Goal: Ask a question

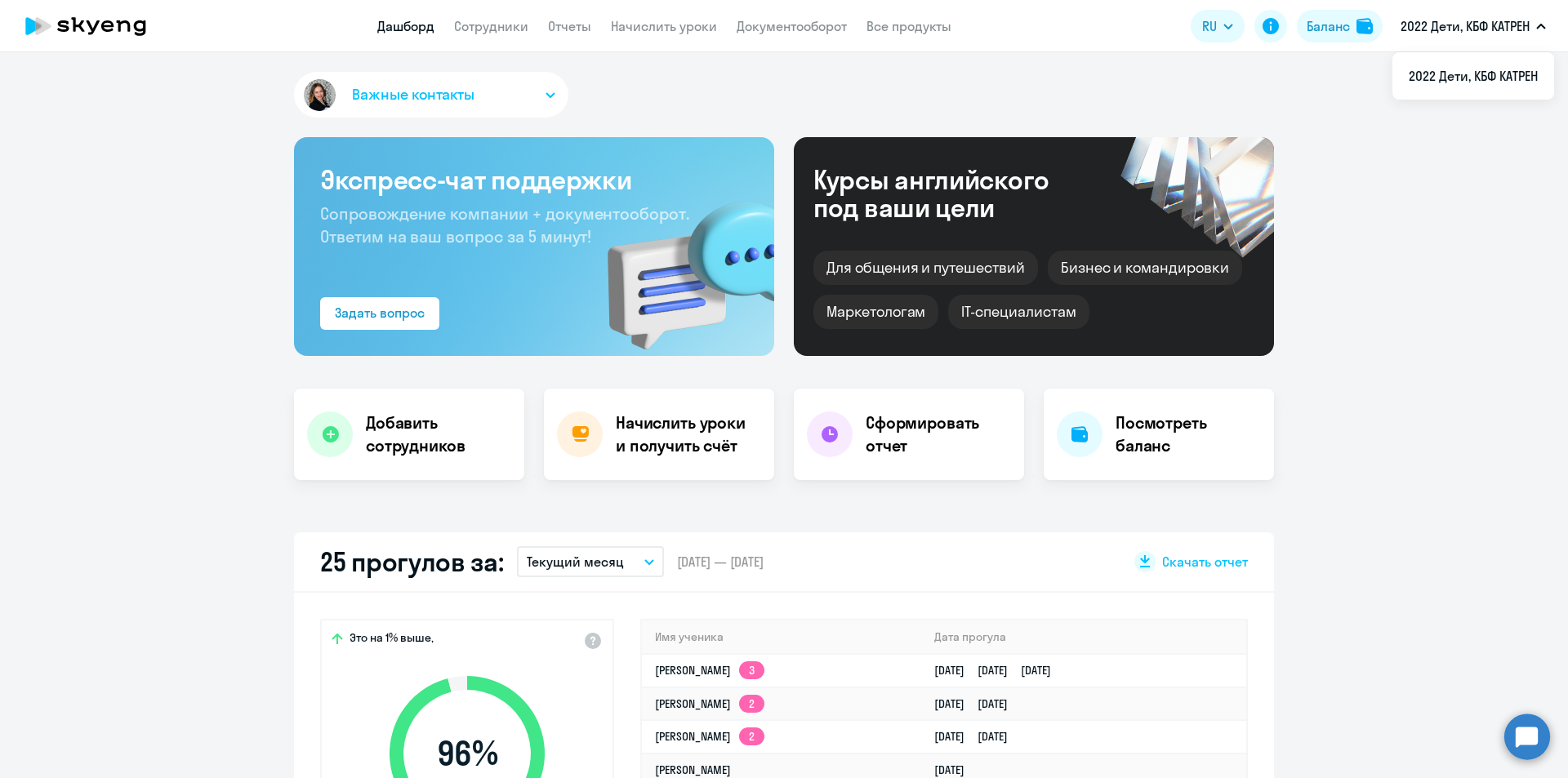
drag, startPoint x: 990, startPoint y: 77, endPoint x: 1518, endPoint y: 137, distance: 531.4
click at [1518, 137] on div "Важные контакты Экспресс-чат поддержки Сопровождение компании + документооборот…" at bounding box center [784, 415] width 1568 height 726
select select "30"
click at [1531, 734] on circle at bounding box center [1528, 737] width 46 height 46
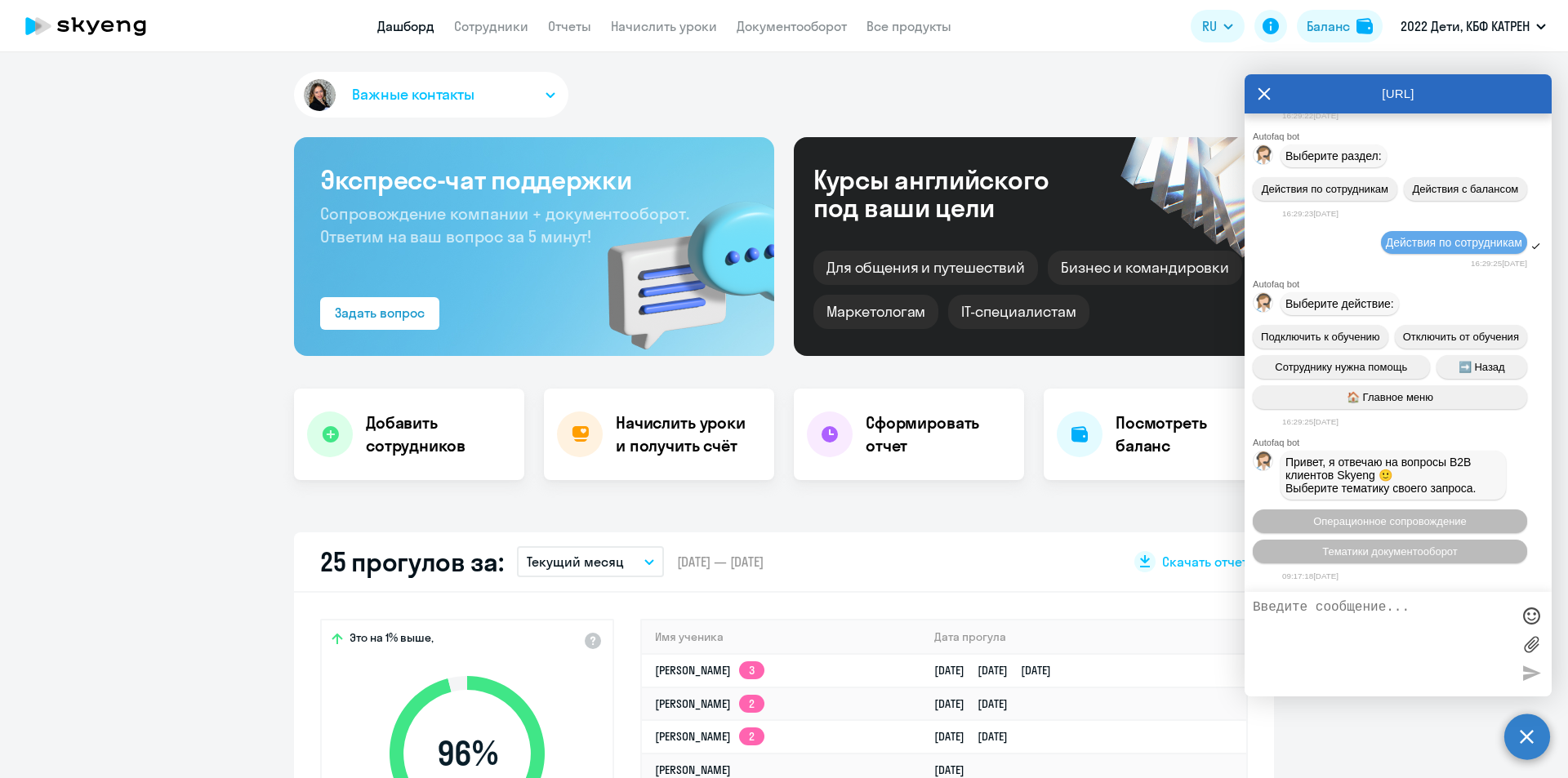
scroll to position [1502, 0]
click at [1406, 518] on span "Операционное сопровождение" at bounding box center [1390, 522] width 153 height 12
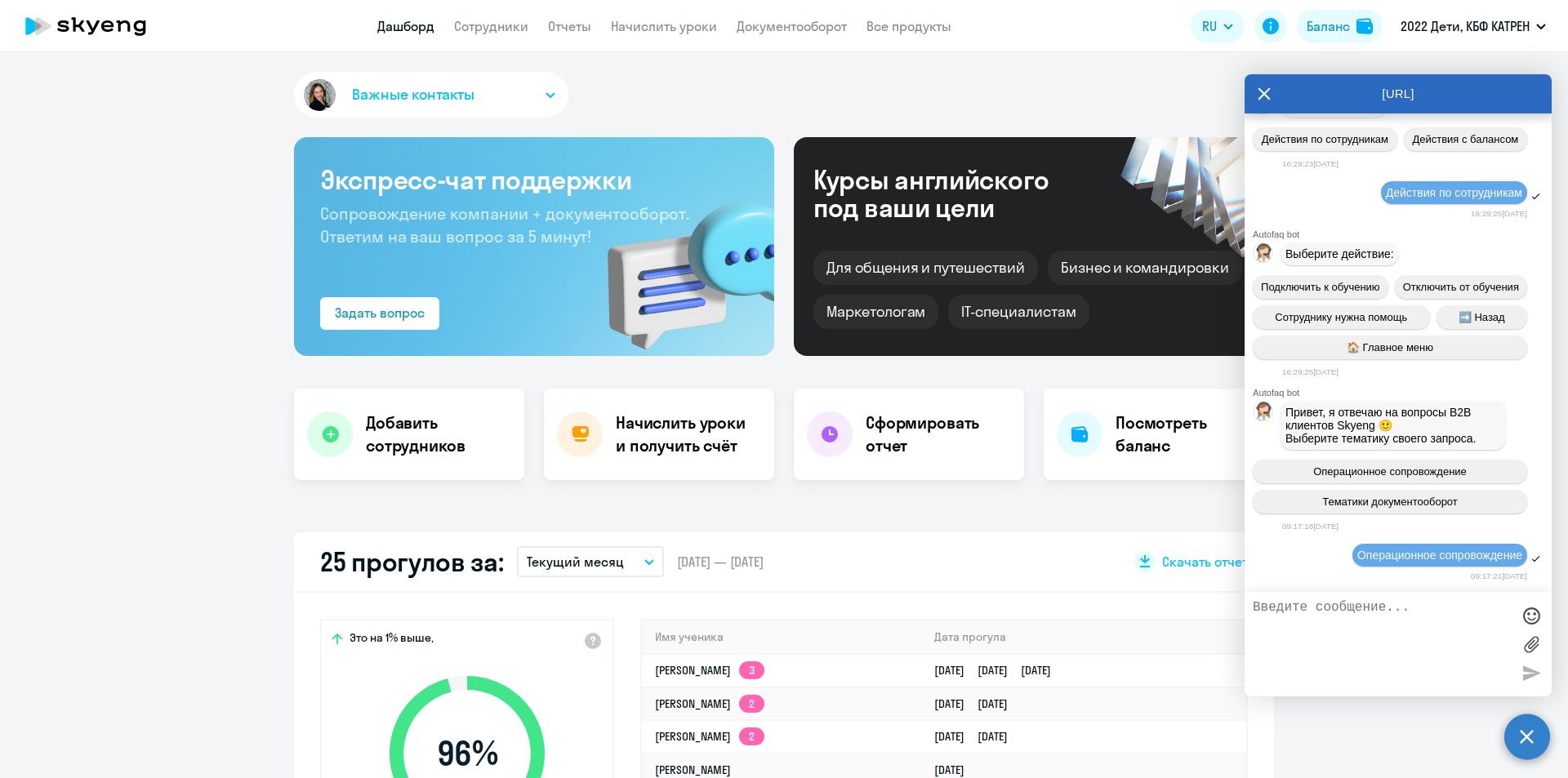
scroll to position [1820, 0]
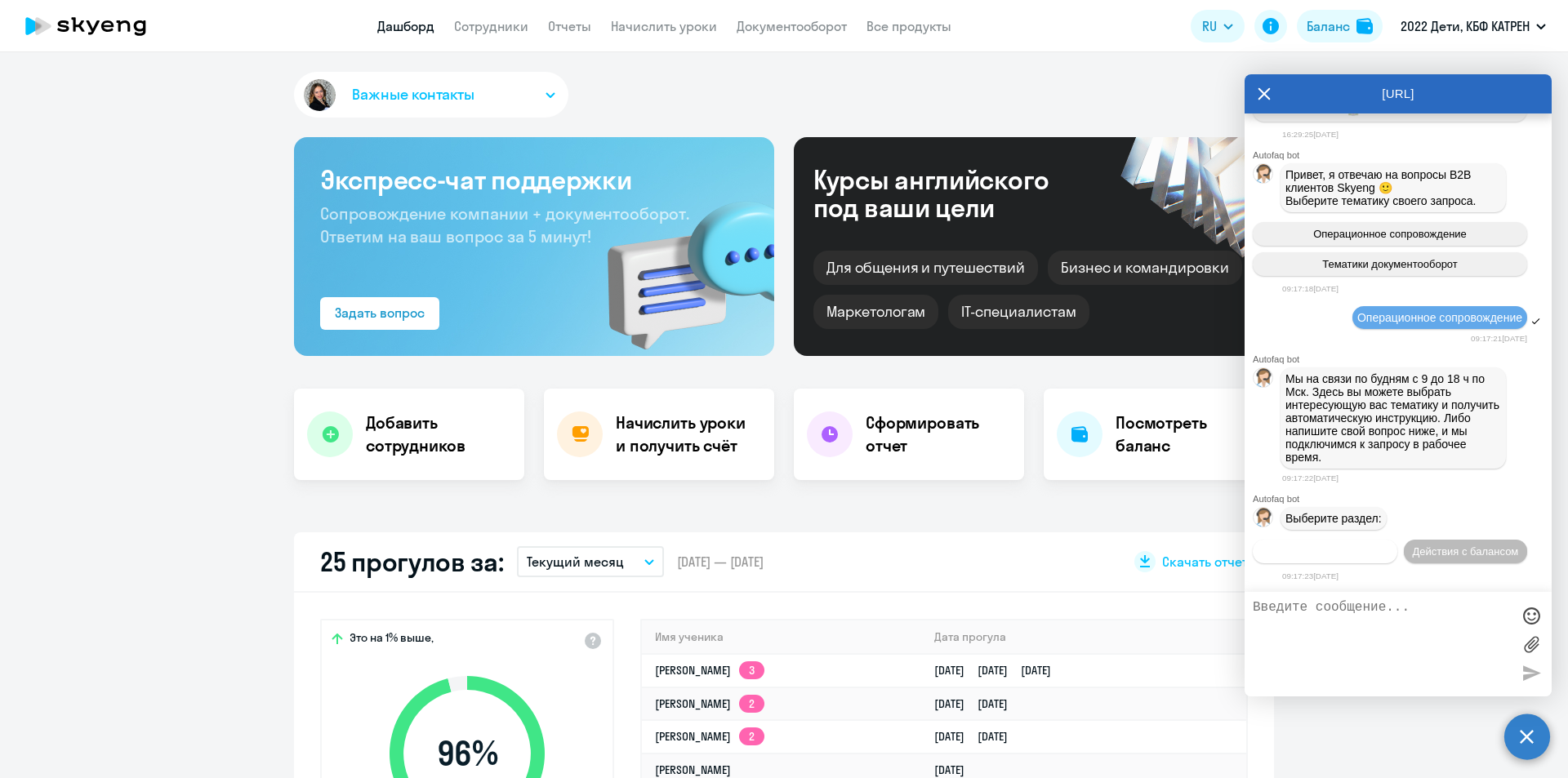
click at [1389, 545] on span "Действия по сотрудникам" at bounding box center [1325, 551] width 127 height 12
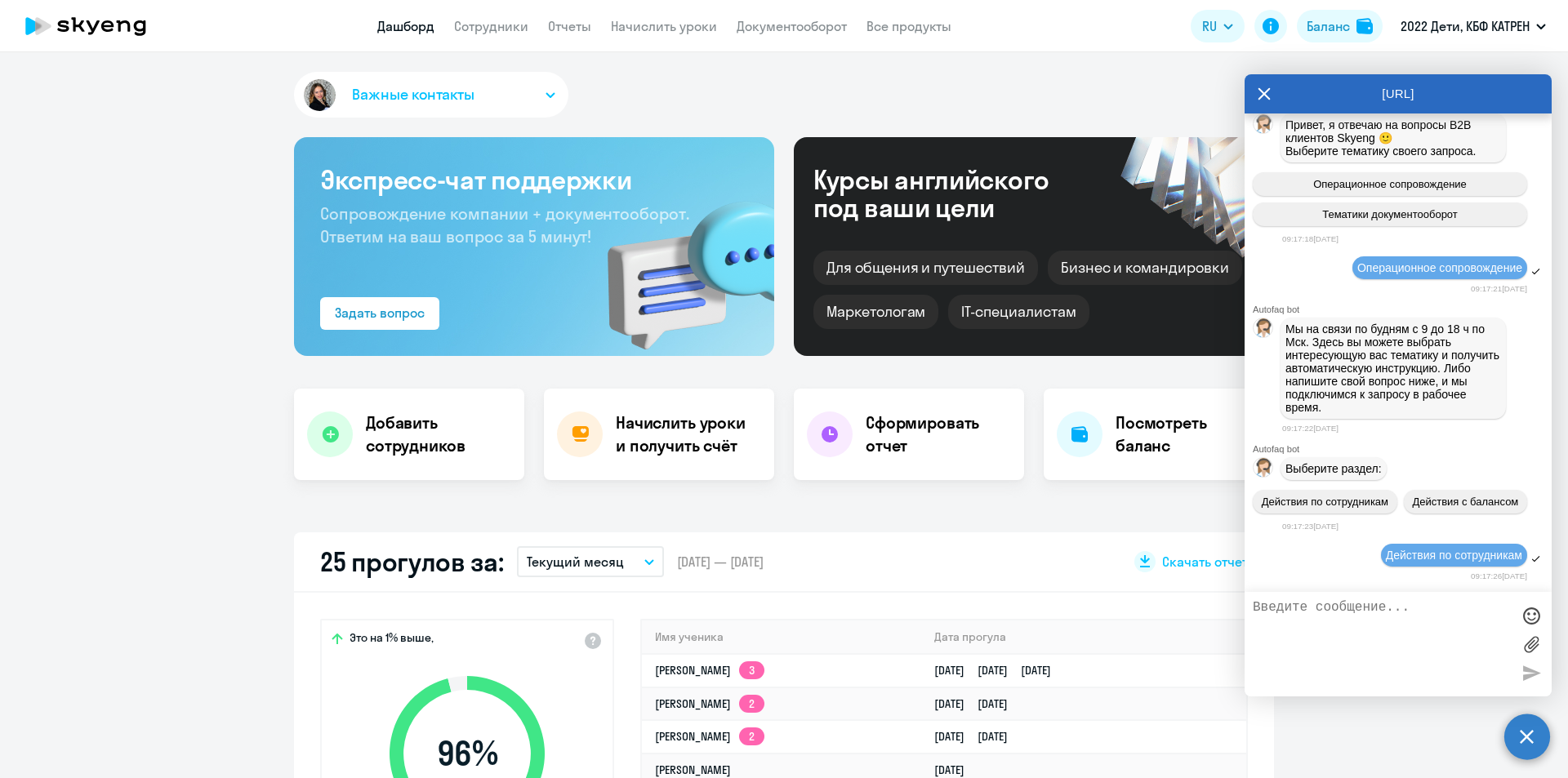
scroll to position [2062, 0]
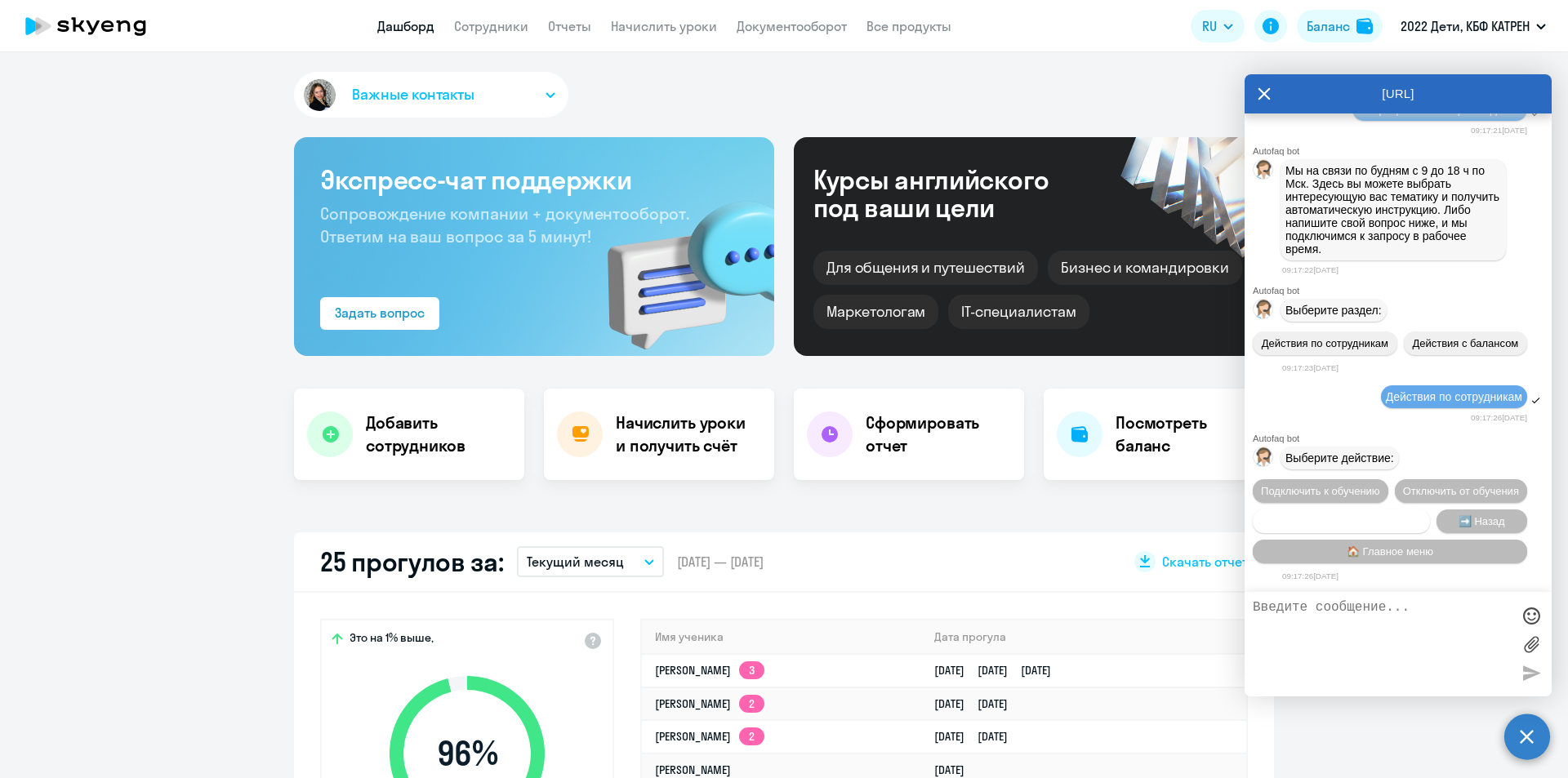
click at [1357, 517] on span "Сотруднику нужна помощь" at bounding box center [1341, 522] width 133 height 12
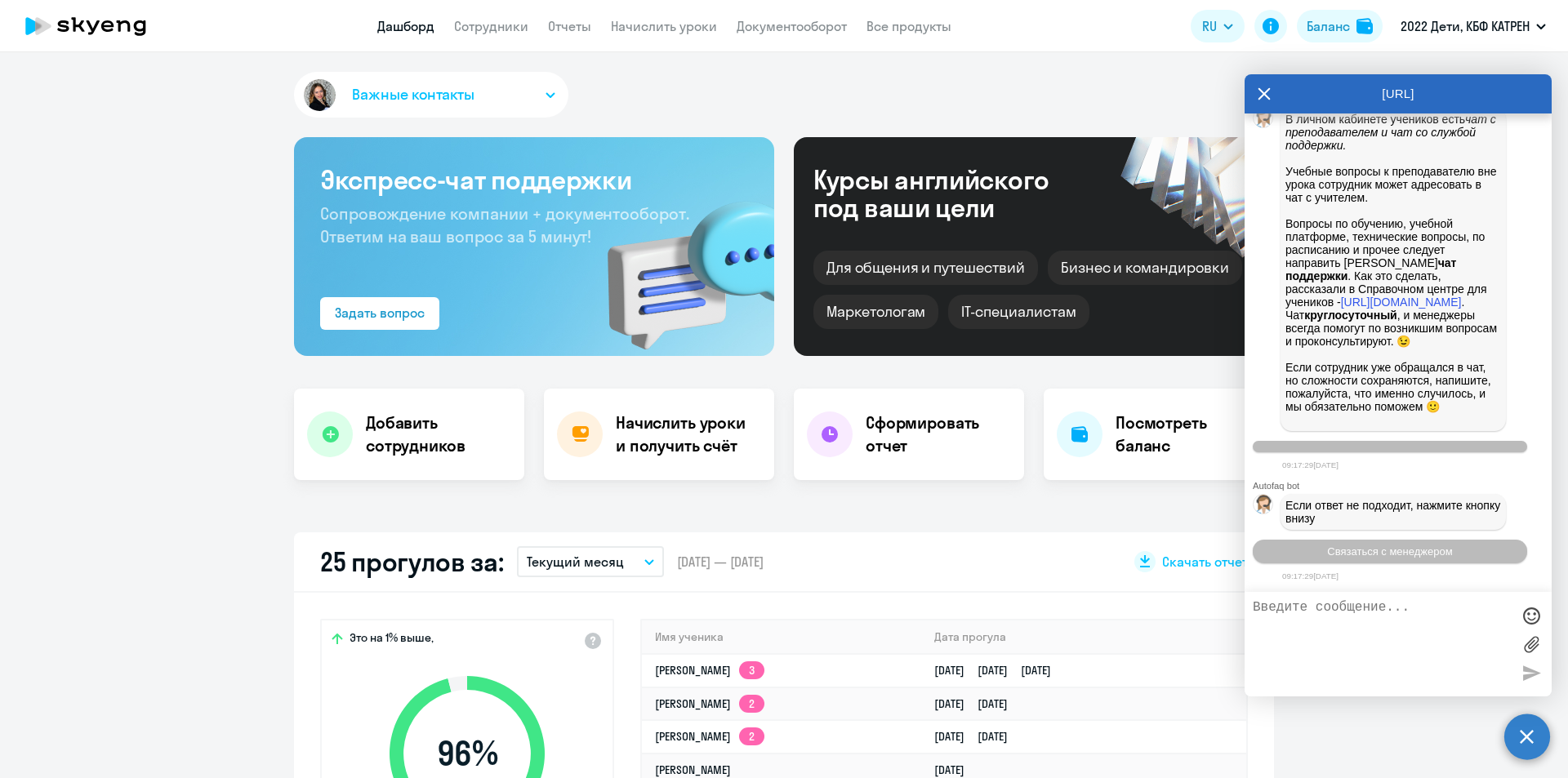
scroll to position [2627, 0]
click at [1389, 552] on span "Связаться с менеджером" at bounding box center [1389, 551] width 125 height 12
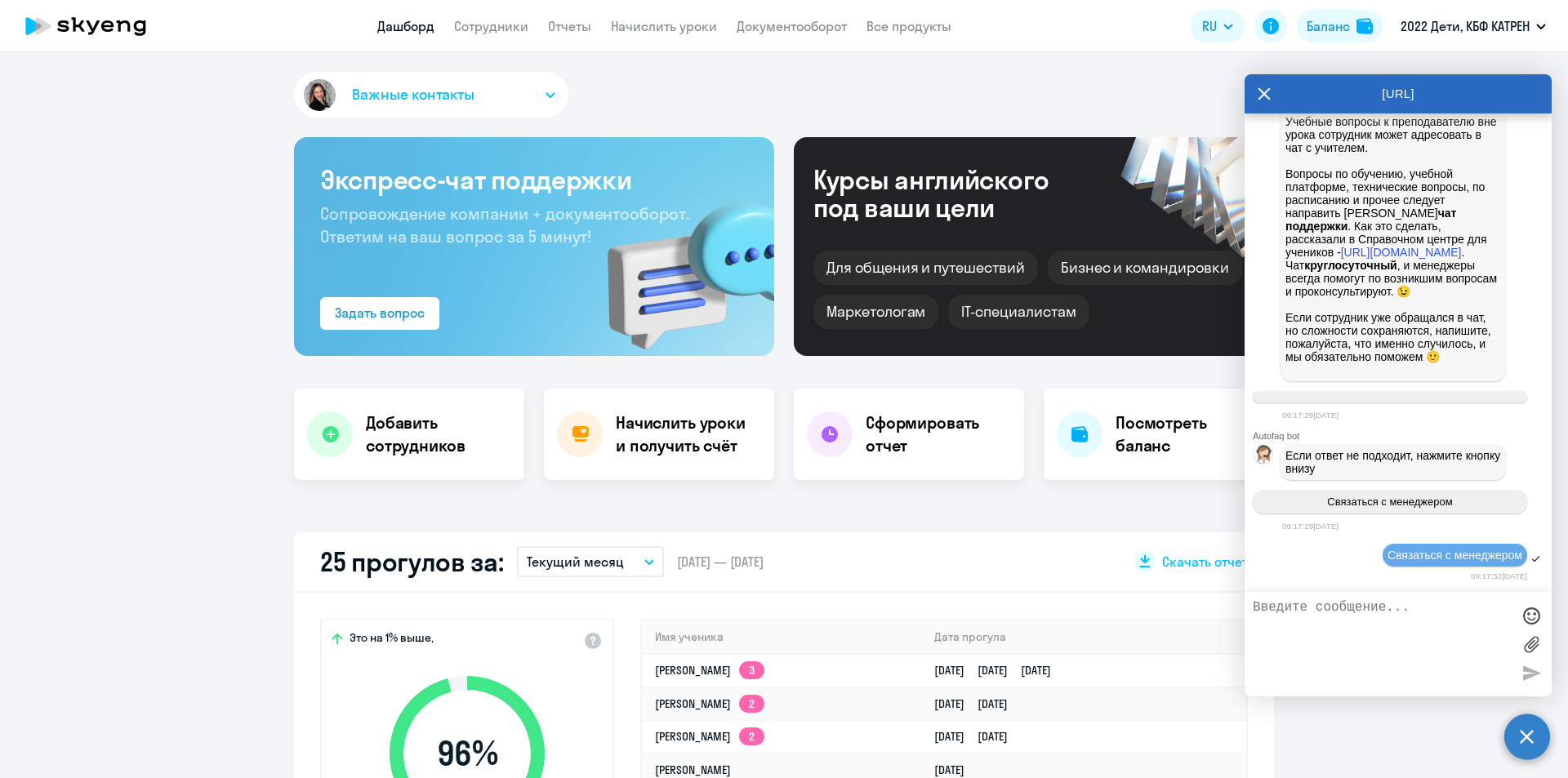
click at [1404, 558] on span "Связаться с менеджером" at bounding box center [1455, 555] width 135 height 13
click at [1399, 613] on textarea at bounding box center [1382, 644] width 258 height 88
type textarea "Д"
click at [1442, 608] on textarea "[PERSON_NAME], добрый день. Это [PERSON_NAME] КБФ" at bounding box center [1382, 644] width 258 height 88
click at [1352, 623] on textarea "[PERSON_NAME], добрый день. Это [PERSON_NAME] КБФ" at bounding box center [1382, 644] width 258 height 88
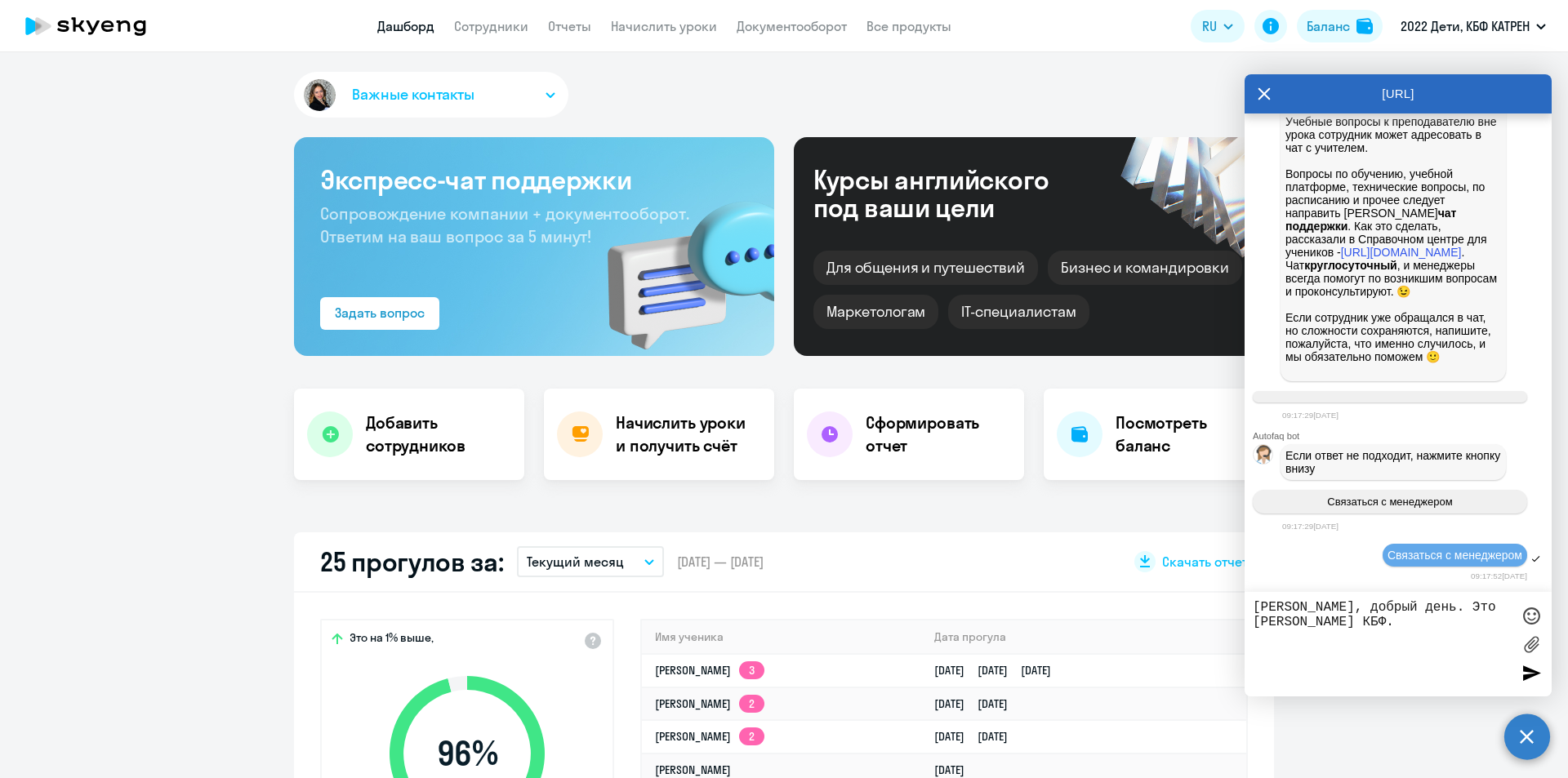
paste textarea "42316864"
click at [1350, 621] on textarea "[PERSON_NAME], добрый день. Это [PERSON_NAME] КБФ.42316864" at bounding box center [1382, 644] width 258 height 88
click at [1287, 621] on textarea "[PERSON_NAME], добрый день. Это [PERSON_NAME] КБФ.42316864 [PERSON_NAME]" at bounding box center [1382, 644] width 258 height 88
drag, startPoint x: 1296, startPoint y: 623, endPoint x: 1358, endPoint y: 616, distance: 62.4
click at [1358, 616] on textarea "[PERSON_NAME], добрый день. Это [PERSON_NAME] КБФ. Участник 42316864 [PERSON_NA…" at bounding box center [1382, 644] width 258 height 88
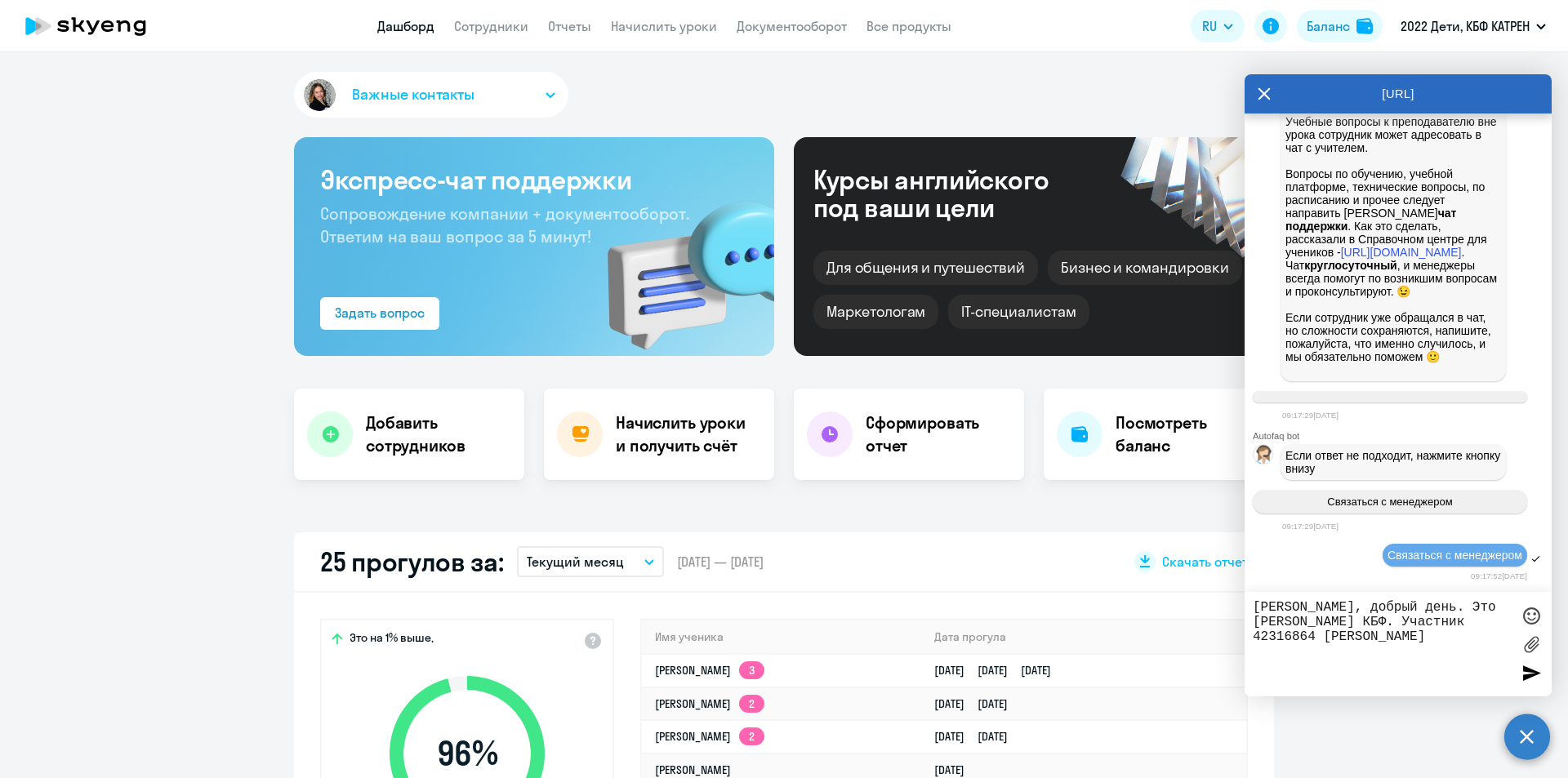
paste textarea "ID ребенка"
click at [1431, 633] on textarea "[PERSON_NAME], добрый день. Это [PERSON_NAME] КБФ. ID ребенка 42316864 [PERSON_…" at bounding box center [1382, 644] width 258 height 88
click at [1428, 633] on textarea "[PERSON_NAME], добрый день. Это [PERSON_NAME] КБФ. ID ребенка 42316864 [PERSON_…" at bounding box center [1382, 644] width 258 height 88
click at [1428, 634] on textarea "[PERSON_NAME], добрый день. Это [PERSON_NAME] КБФ. ID ребенка 42316864 [PERSON_…" at bounding box center [1382, 644] width 258 height 88
click at [1372, 638] on textarea "[PERSON_NAME], добрый день. Это [PERSON_NAME] КБФ. ID ребенка 42316864 [PERSON_…" at bounding box center [1382, 644] width 258 height 88
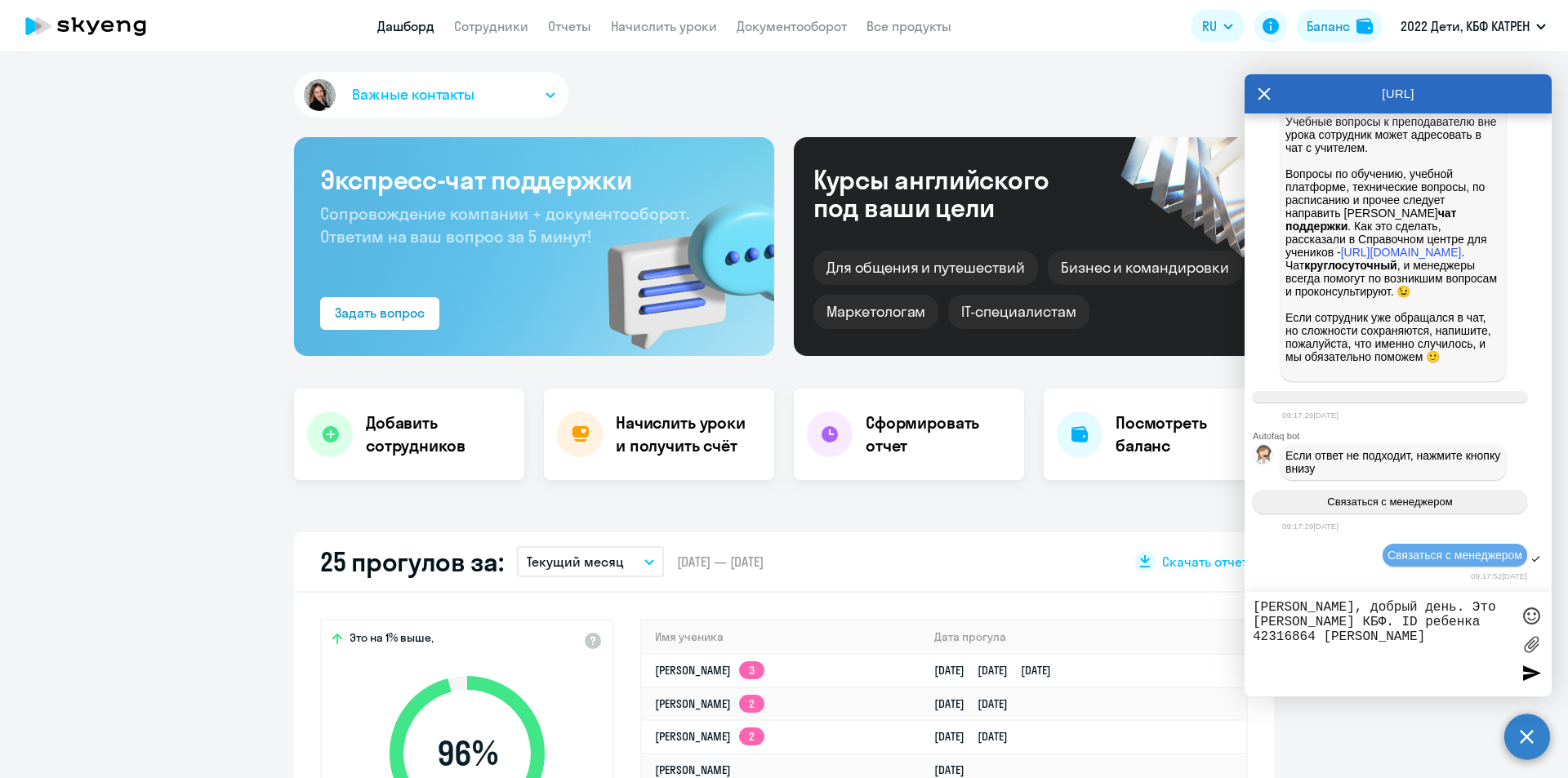
click at [1426, 642] on textarea "[PERSON_NAME], добрый день. Это [PERSON_NAME] КБФ. ID ребенка 42316864 [PERSON_…" at bounding box center [1382, 644] width 258 height 88
click at [1374, 638] on textarea "[PERSON_NAME], добрый день. Это [PERSON_NAME] КБФ. ID ребенка 42316864 [PERSON_…" at bounding box center [1382, 644] width 258 height 88
click at [1414, 638] on textarea "[PERSON_NAME], добрый день. Это [PERSON_NAME] КБФ. ID ребенка 42316864 [PERSON_…" at bounding box center [1382, 644] width 258 height 88
click at [1479, 641] on textarea "[PERSON_NAME], добрый день. Это [PERSON_NAME] КБФ. ID ребенка 42316864 [PERSON_…" at bounding box center [1382, 644] width 258 height 88
click at [1505, 647] on textarea "[PERSON_NAME], добрый день. Это [PERSON_NAME] КБФ. ID ребенка 42316864 [PERSON_…" at bounding box center [1382, 644] width 258 height 88
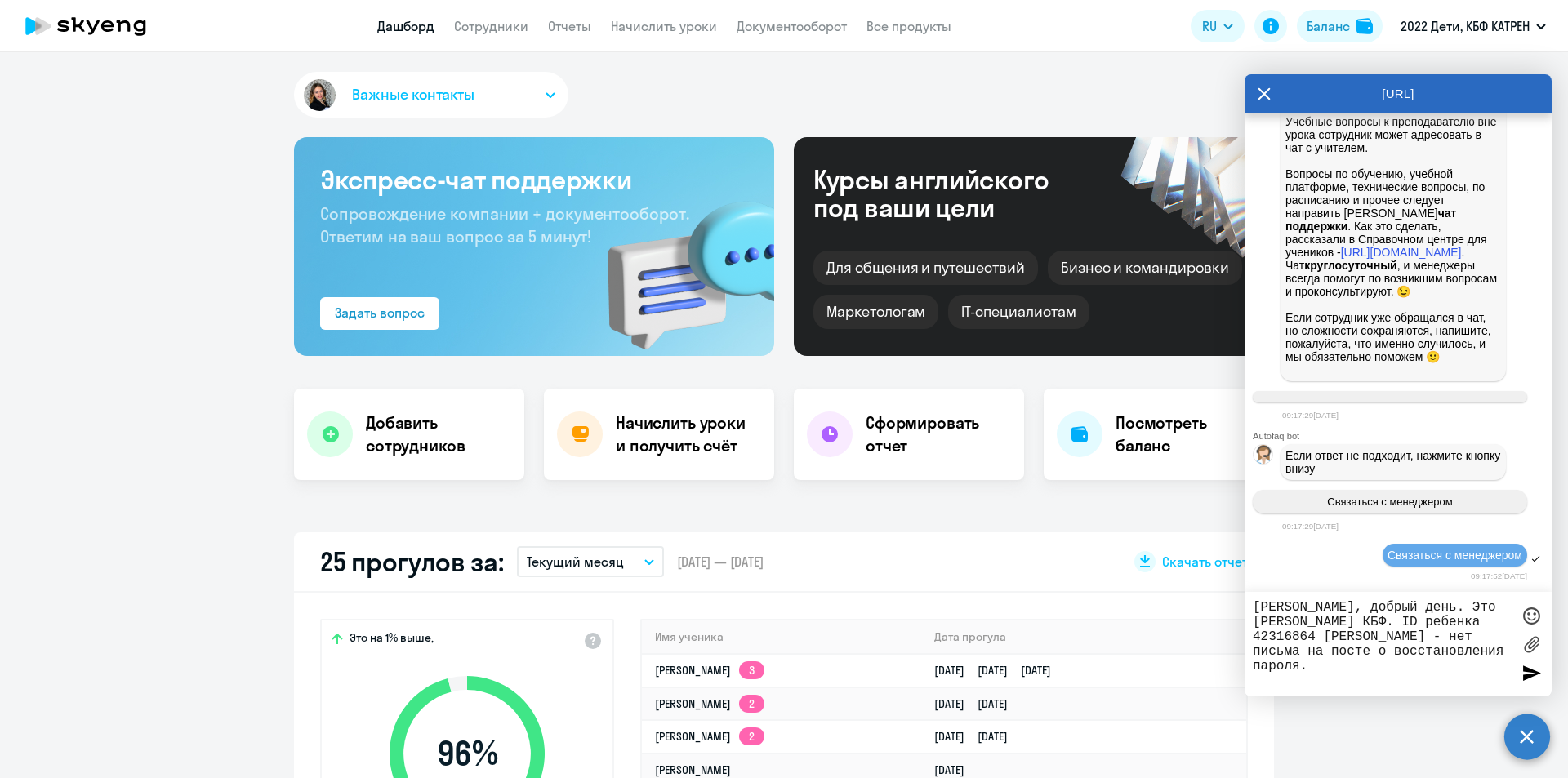
click at [1373, 667] on textarea "[PERSON_NAME], добрый день. Это [PERSON_NAME] КБФ. ID ребенка 42316864 [PERSON_…" at bounding box center [1382, 644] width 258 height 88
click at [1297, 652] on textarea "[PERSON_NAME], добрый день. Это [PERSON_NAME] КБФ. ID ребенка 42316864 [PERSON_…" at bounding box center [1382, 644] width 258 height 88
click at [1321, 662] on textarea "[PERSON_NAME], добрый день. Это [PERSON_NAME] КБФ. ID ребенка 42316864 [PERSON_…" at bounding box center [1382, 644] width 258 height 88
drag, startPoint x: 1255, startPoint y: 652, endPoint x: 1315, endPoint y: 649, distance: 60.1
click at [1315, 649] on textarea "[PERSON_NAME], добрый день. Это [PERSON_NAME] КБФ. ID ребенка 42316864 [PERSON_…" at bounding box center [1382, 644] width 258 height 88
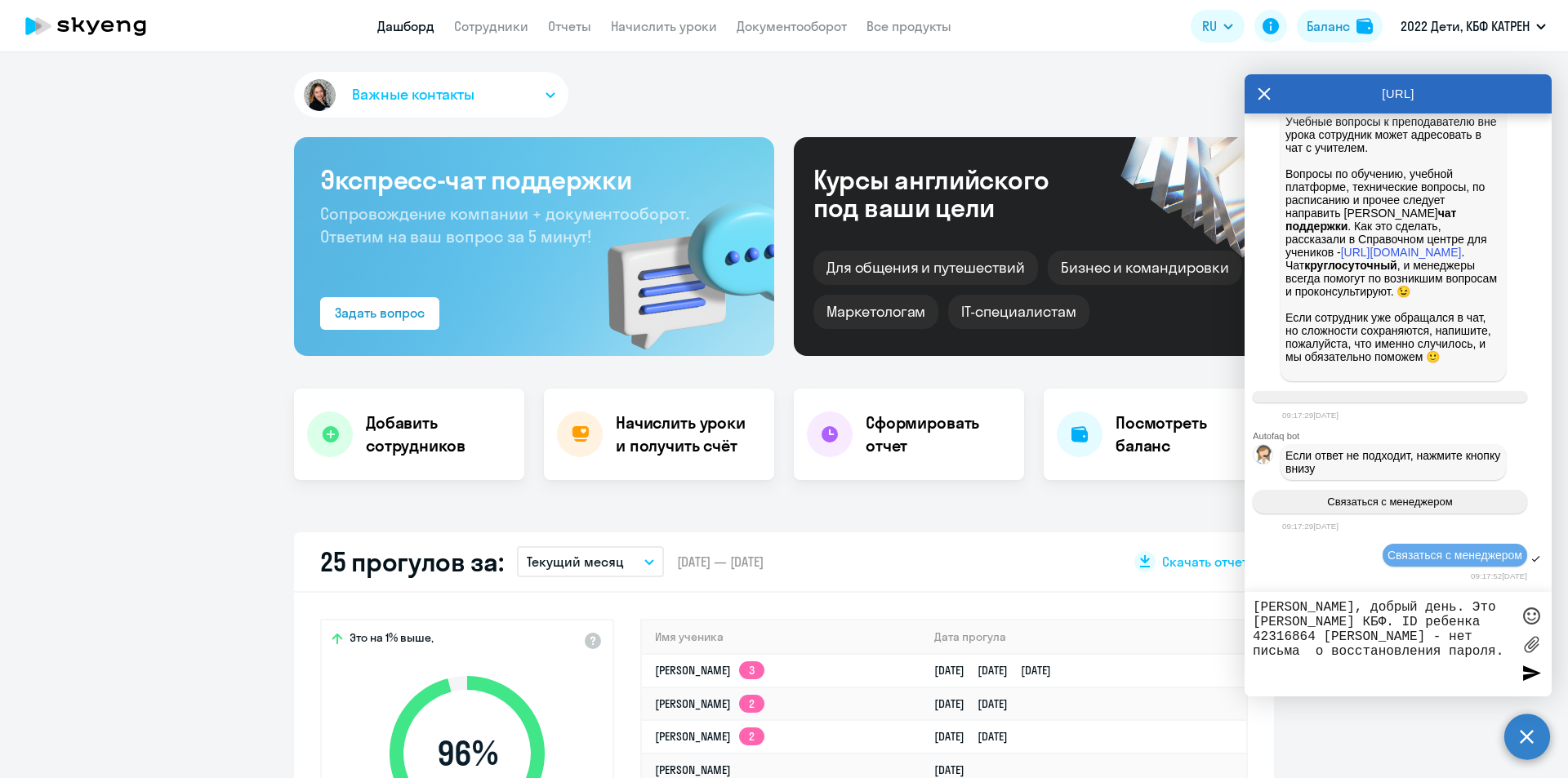
click at [1419, 639] on textarea "[PERSON_NAME], добрый день. Это [PERSON_NAME] КБФ. ID ребенка 42316864 [PERSON_…" at bounding box center [1382, 644] width 258 height 88
paste textarea "почтен"
click at [1337, 654] on textarea "[PERSON_NAME], добрый день. Это [PERSON_NAME] КБФ. ID ребенка 42316864 [PERSON_…" at bounding box center [1382, 644] width 258 height 88
click at [1345, 666] on textarea "[PERSON_NAME], добрый день. Это [PERSON_NAME] КБФ. ID ребенка 42316864 [PERSON_…" at bounding box center [1382, 644] width 258 height 88
click at [1278, 620] on textarea "[PERSON_NAME], добрый день. Это [PERSON_NAME] КБФ. ID ребенка 42316864 [PERSON_…" at bounding box center [1382, 644] width 258 height 88
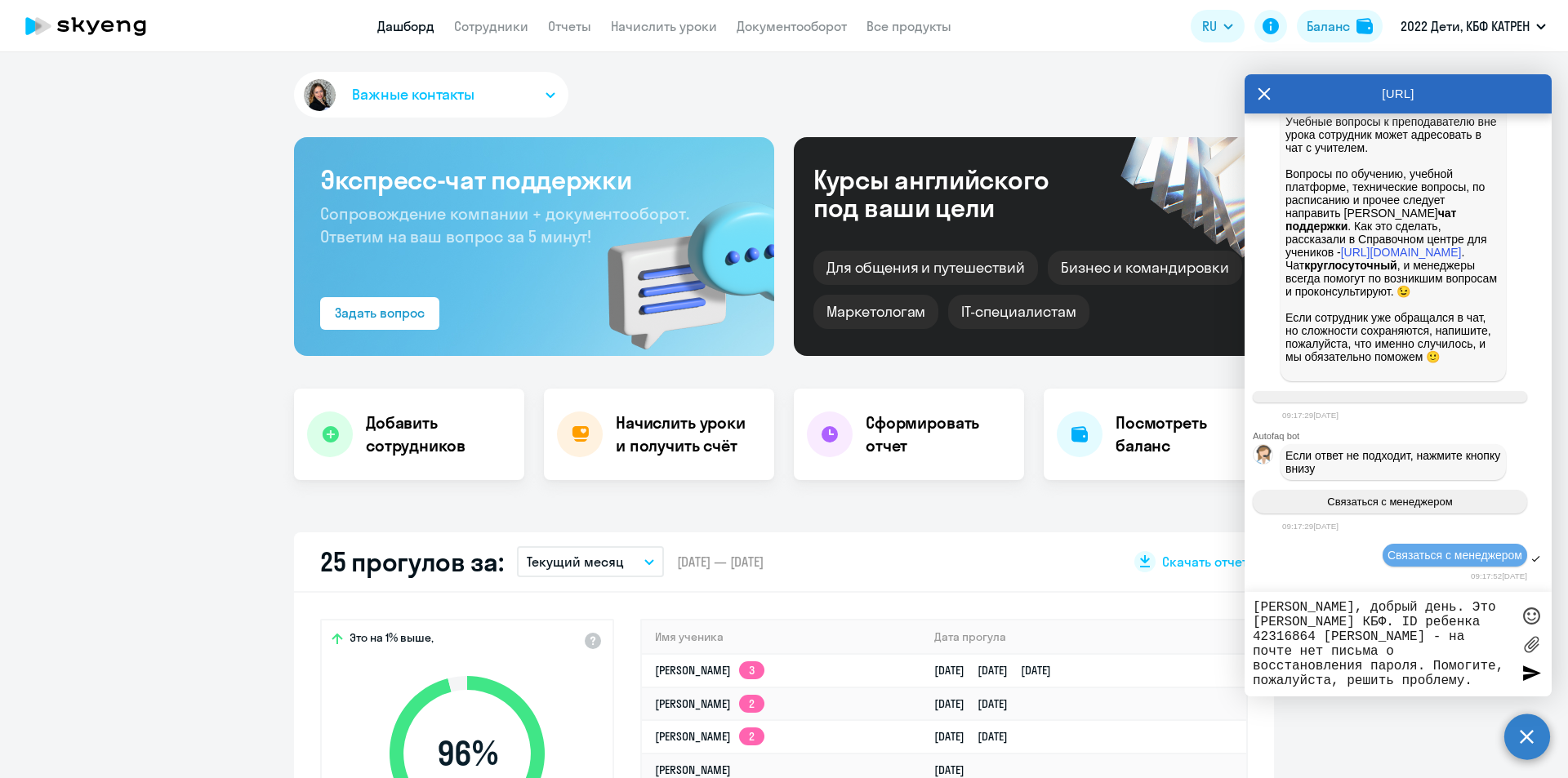
click at [1281, 622] on textarea "[PERSON_NAME], добрый день. Это [PERSON_NAME] КБФ. ID ребенка 42316864 [PERSON_…" at bounding box center [1382, 644] width 258 height 88
click at [1278, 620] on textarea "[PERSON_NAME], добрый день. Это [PERSON_NAME] КБФ. ID ребенка 42316864 [PERSON_…" at bounding box center [1382, 644] width 258 height 88
type textarea "[PERSON_NAME], добрый день. Это [PERSON_NAME] КБФ [PERSON_NAME]. ID ребенка 423…"
click at [1534, 671] on div at bounding box center [1532, 673] width 25 height 25
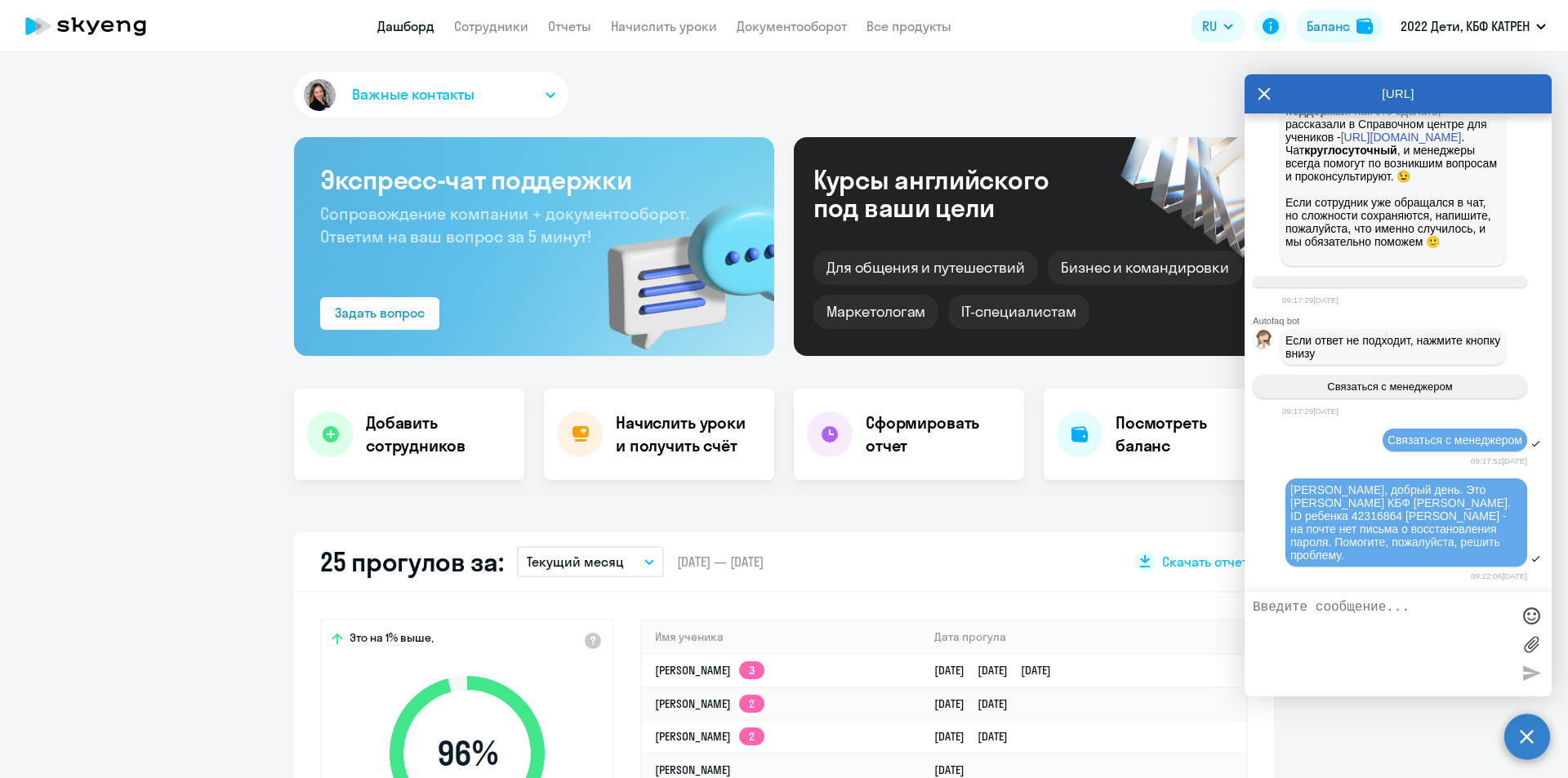
scroll to position [2792, 0]
click at [1404, 618] on textarea at bounding box center [1382, 644] width 258 height 88
click at [1418, 624] on textarea "По инструкции о восстановлении пароля тоже проходили, письмо не пришло." at bounding box center [1382, 644] width 258 height 88
click at [1256, 638] on textarea "По инструкции о восстановлении пароля тоже проходили - письмо не пришло." at bounding box center [1382, 644] width 258 height 88
type textarea "По инструкции о восстановлении пароля тоже проходили - письмо так и не пришло."
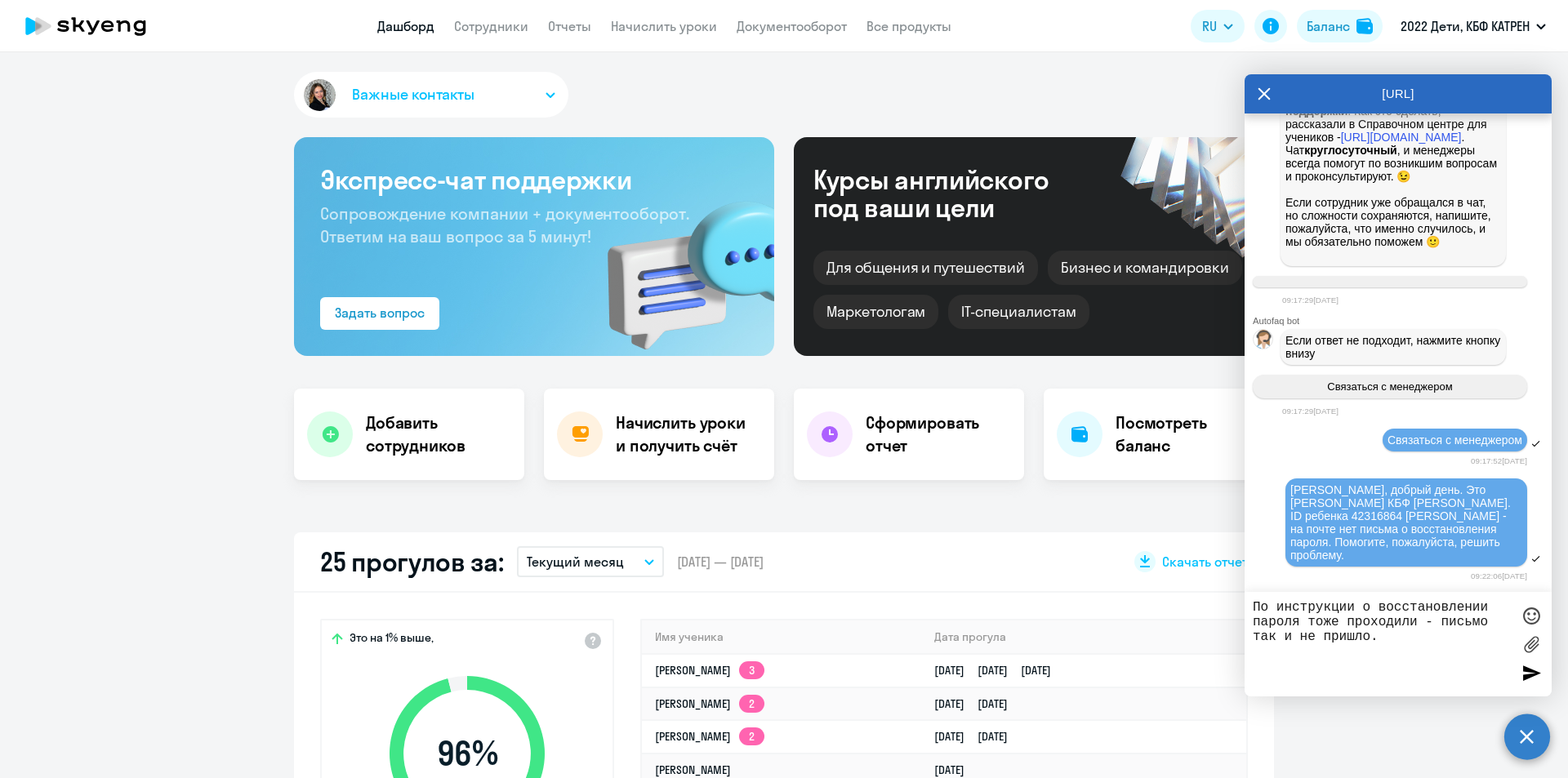
click at [1528, 673] on div at bounding box center [1532, 673] width 25 height 25
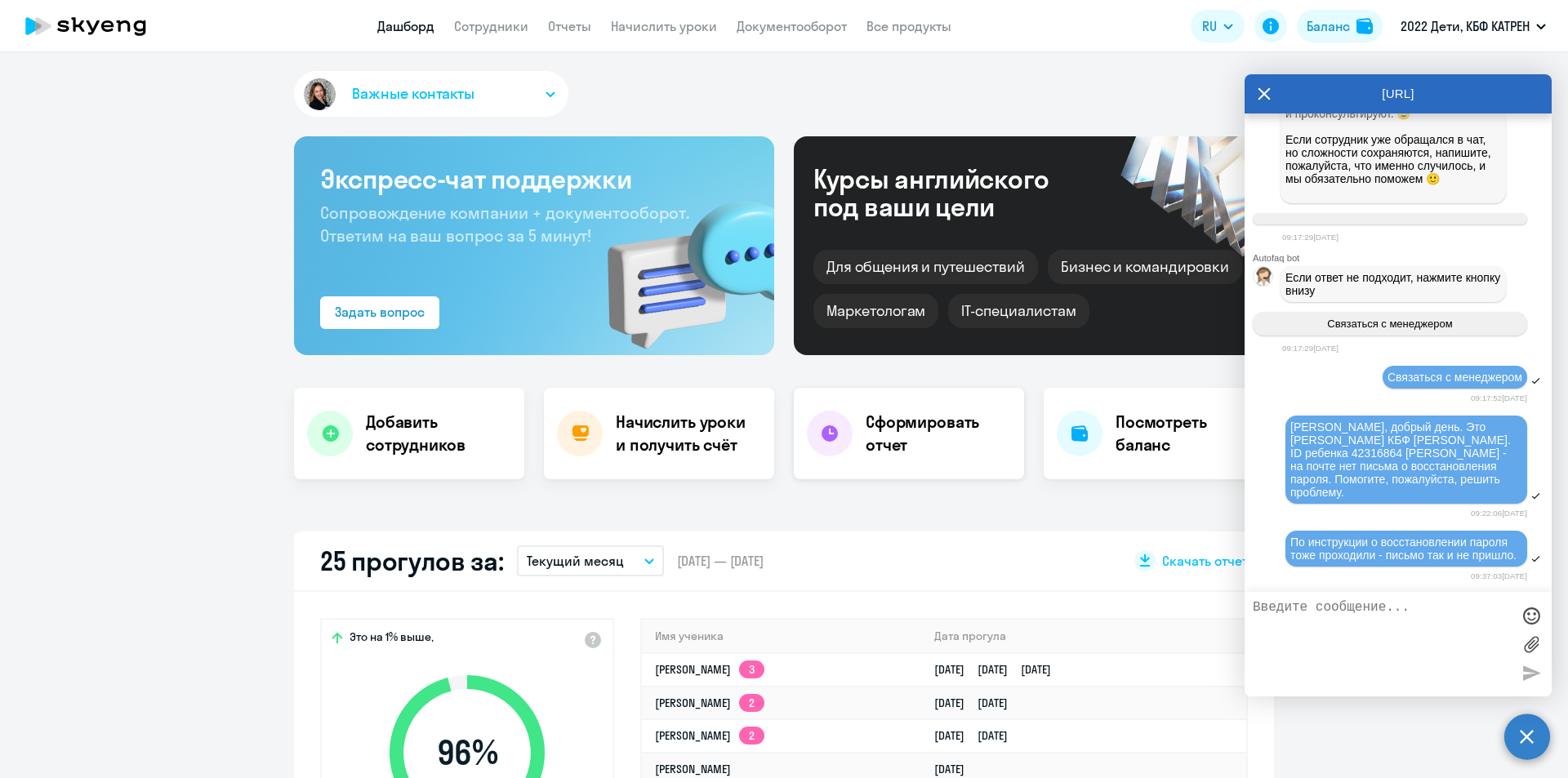
scroll to position [0, 0]
